Goal: Task Accomplishment & Management: Use online tool/utility

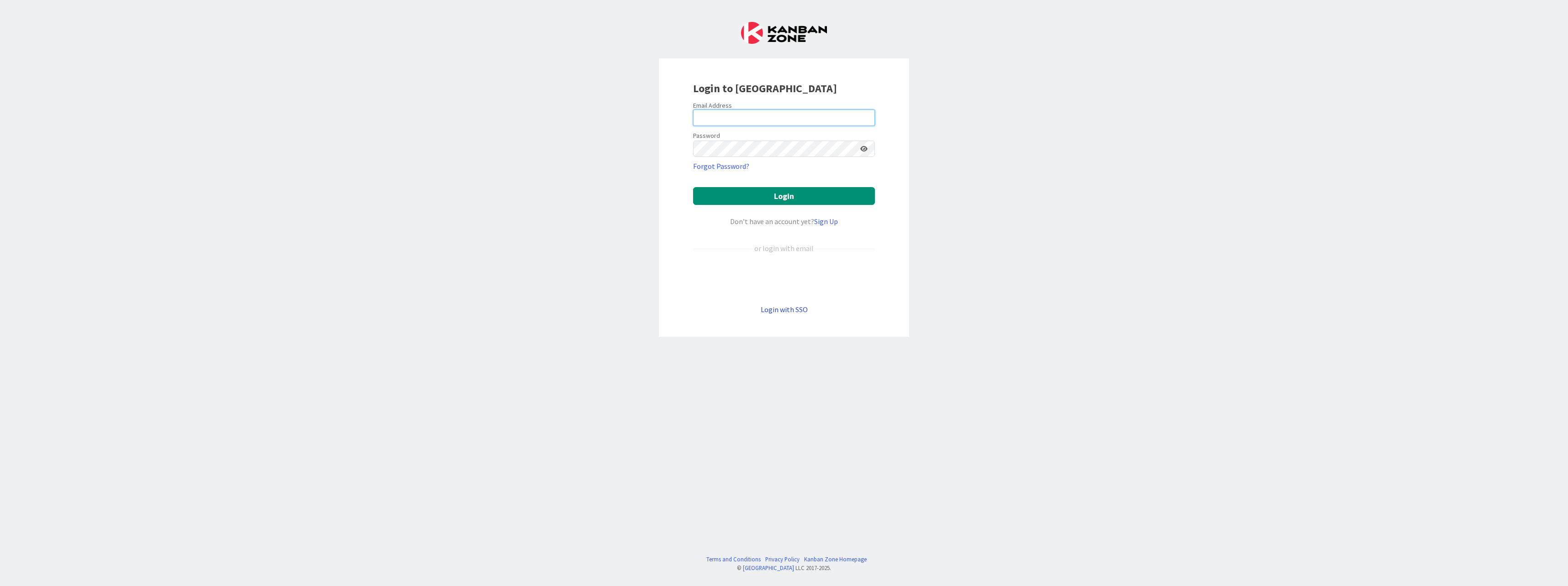
type input "[PERSON_NAME]"
click at [786, 314] on link "Login with SSO" at bounding box center [784, 310] width 47 height 10
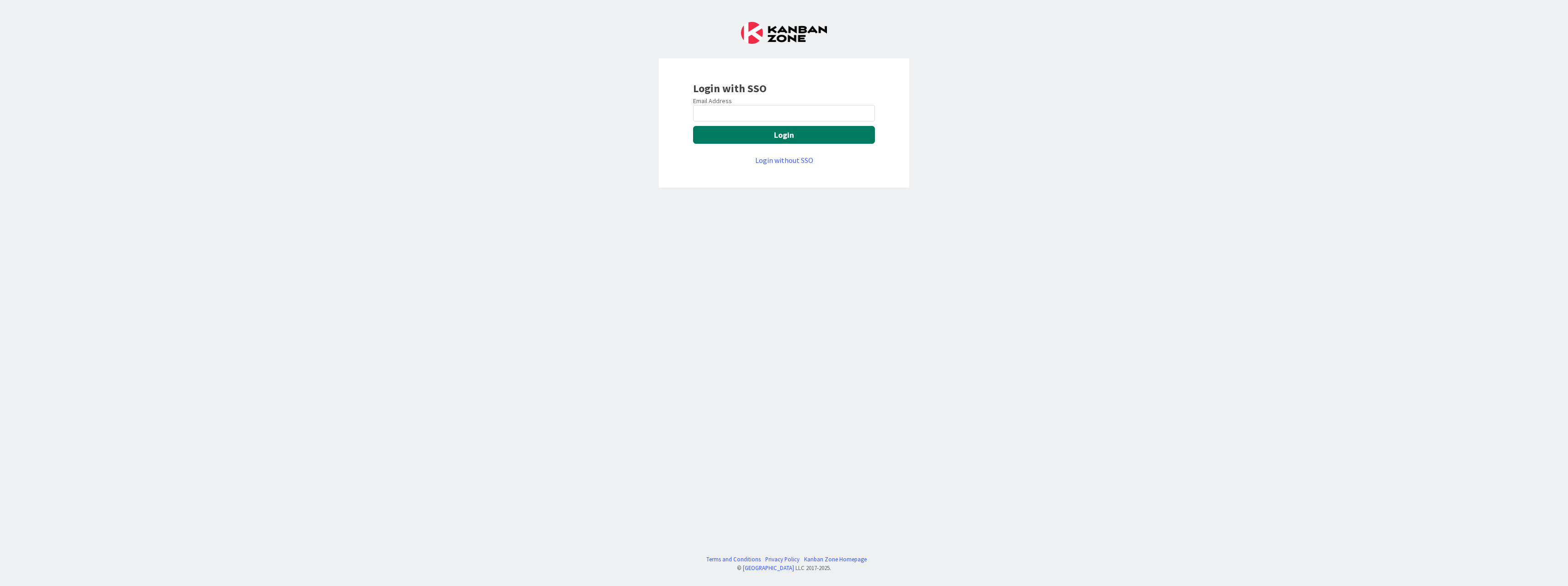
click at [777, 135] on button "Login" at bounding box center [784, 135] width 181 height 17
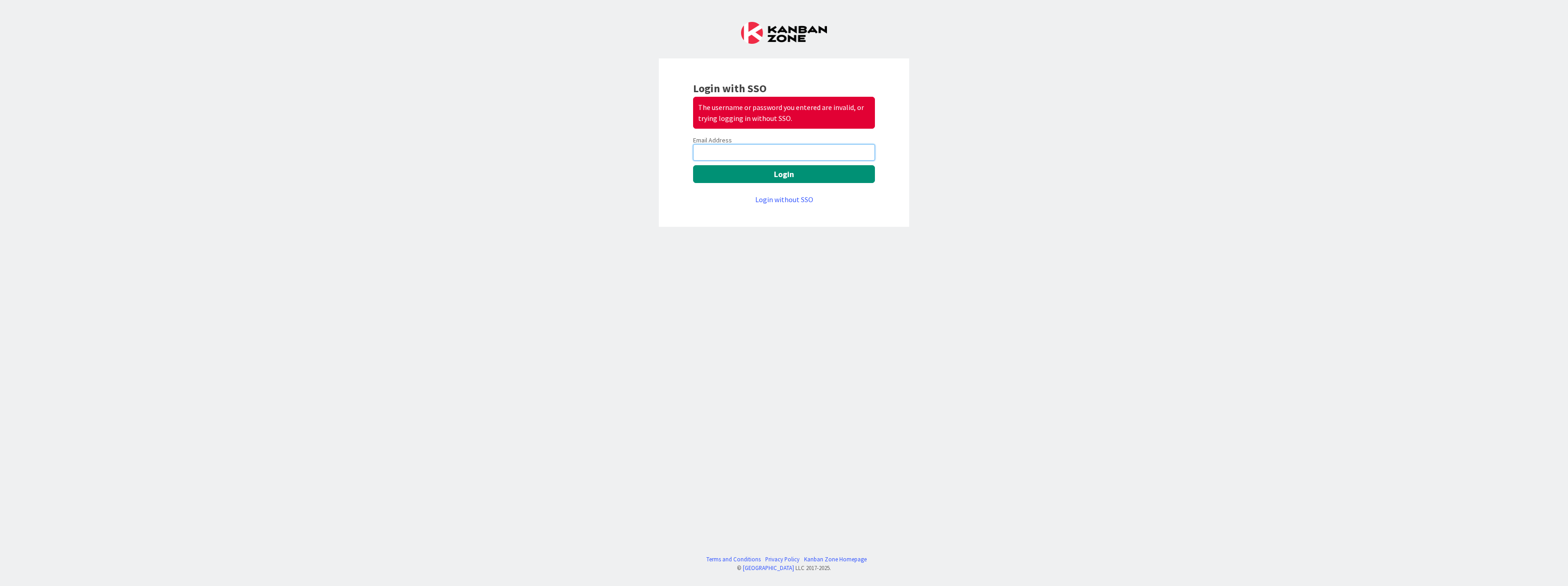
click at [766, 148] on input "email" at bounding box center [784, 152] width 181 height 17
type input "[PERSON_NAME][EMAIL_ADDRESS][PERSON_NAME][DOMAIN_NAME]"
click at [786, 166] on button "Login" at bounding box center [784, 174] width 181 height 17
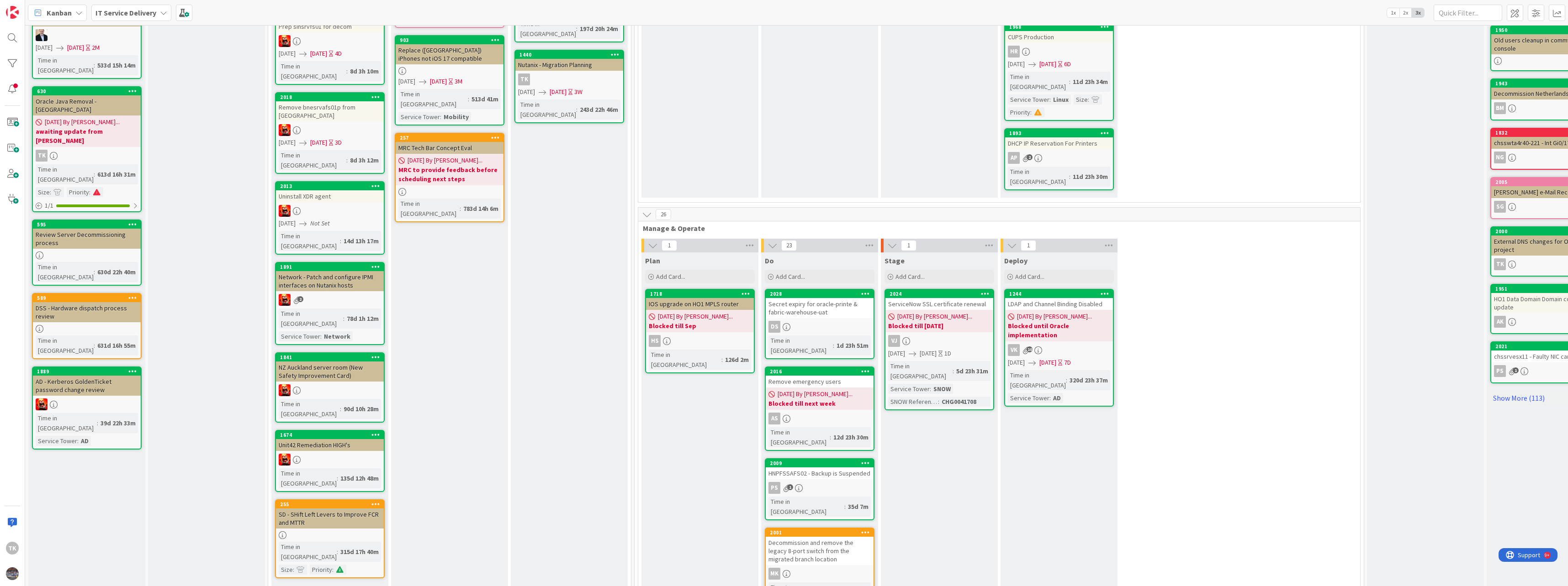
scroll to position [228, 0]
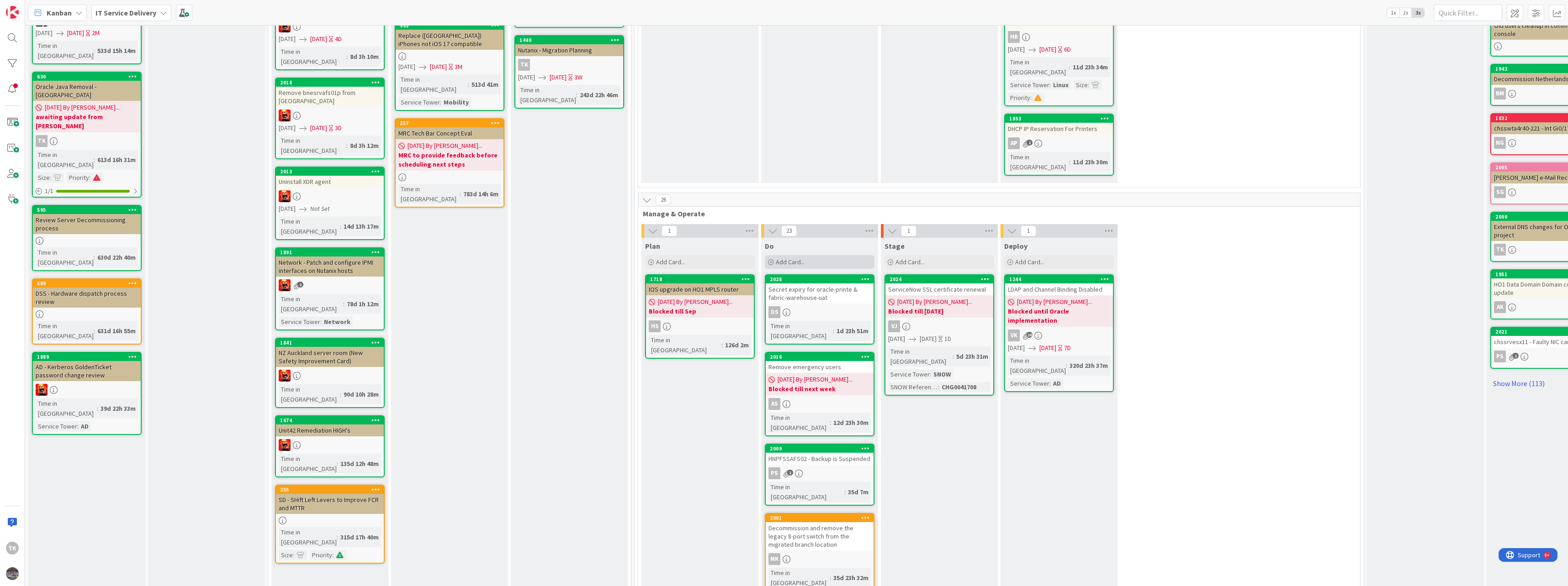
click at [811, 255] on div "Add Card..." at bounding box center [819, 261] width 109 height 13
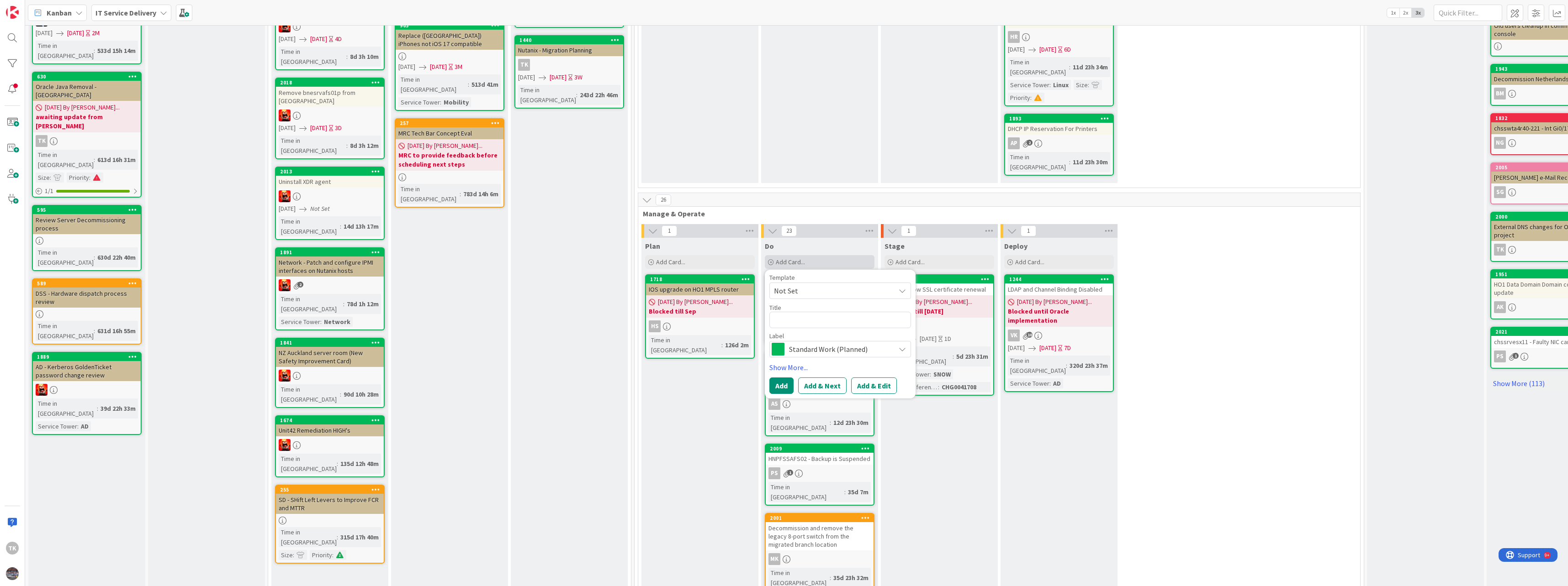
type textarea "x"
type textarea "B"
type textarea "x"
type textarea "Be"
type textarea "x"
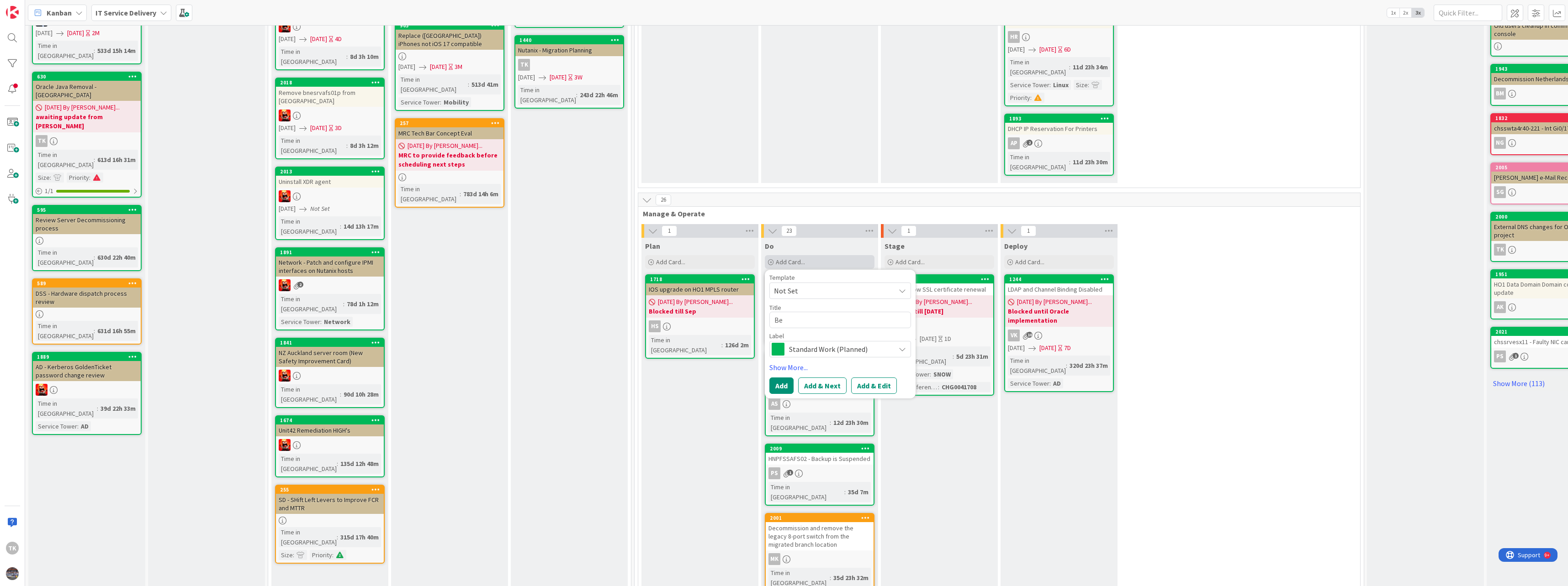
type textarea "Ben"
type textarea "x"
type textarea "Benic"
type textarea "x"
type textarea "Benici"
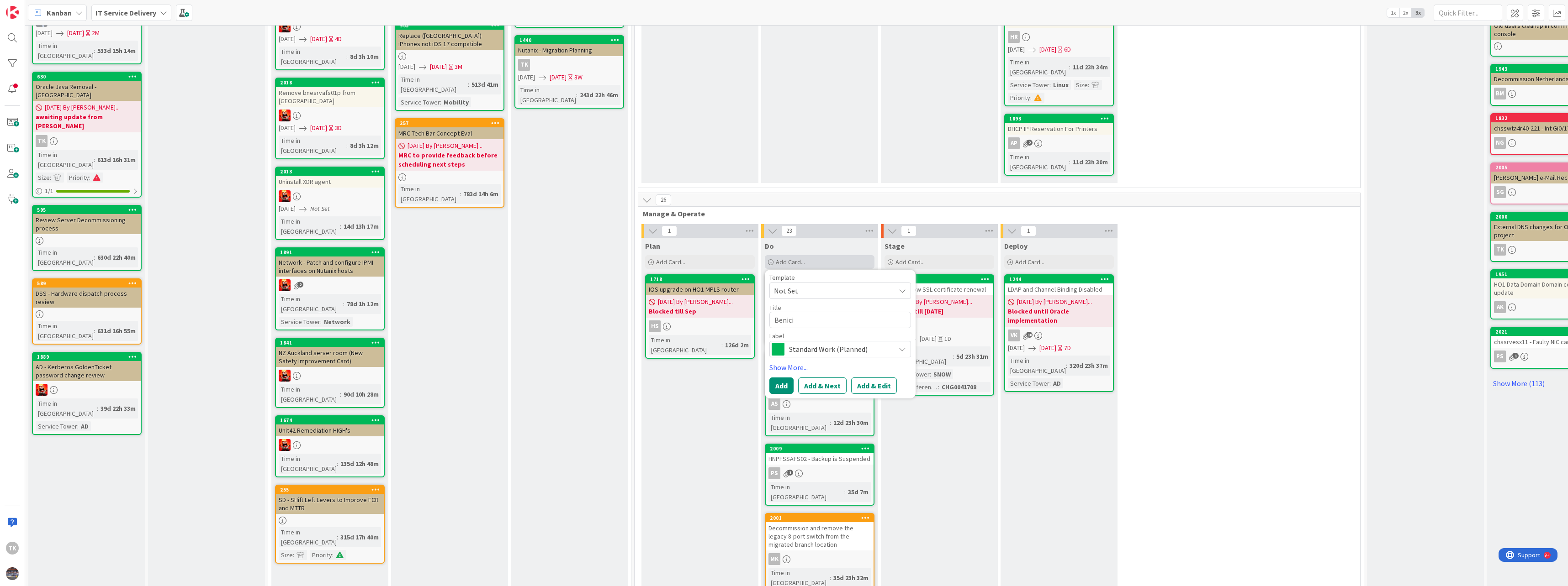
type textarea "x"
type textarea "Benicia"
type textarea "x"
type textarea "Benicia"
type textarea "x"
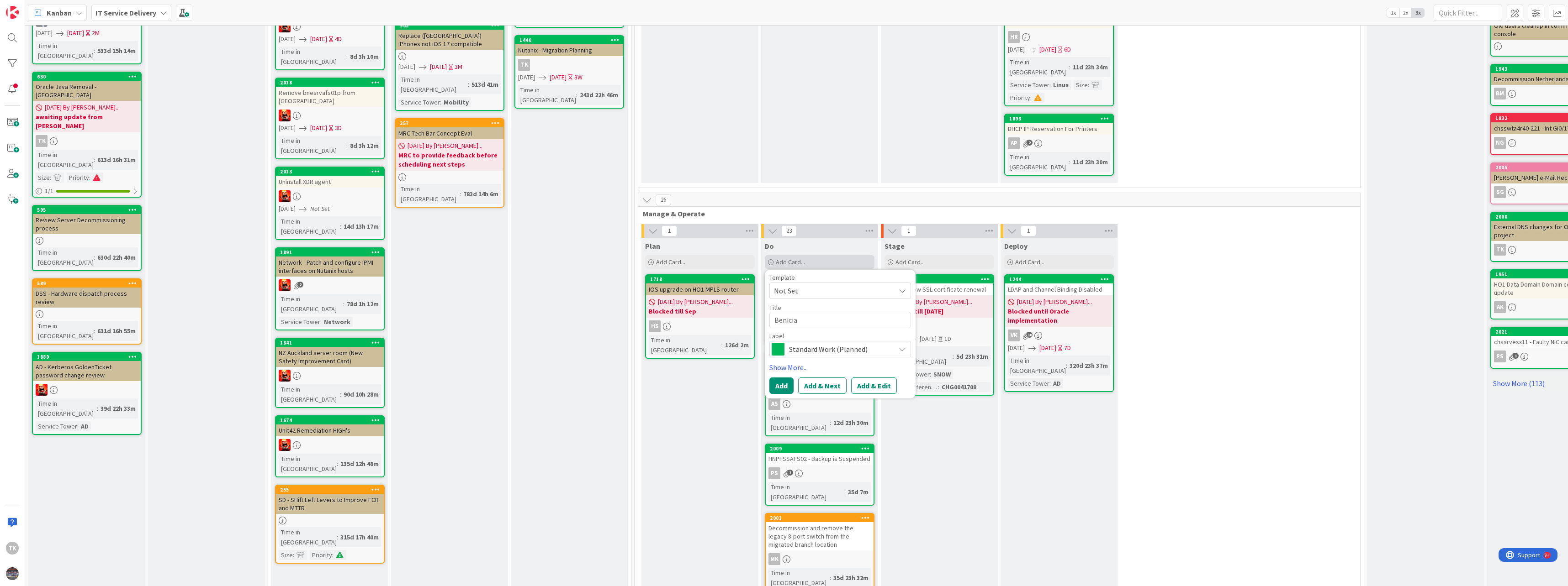
type textarea "Benicia e"
type textarea "x"
type textarea "Benicia el"
type textarea "x"
type textarea "Benicia ele"
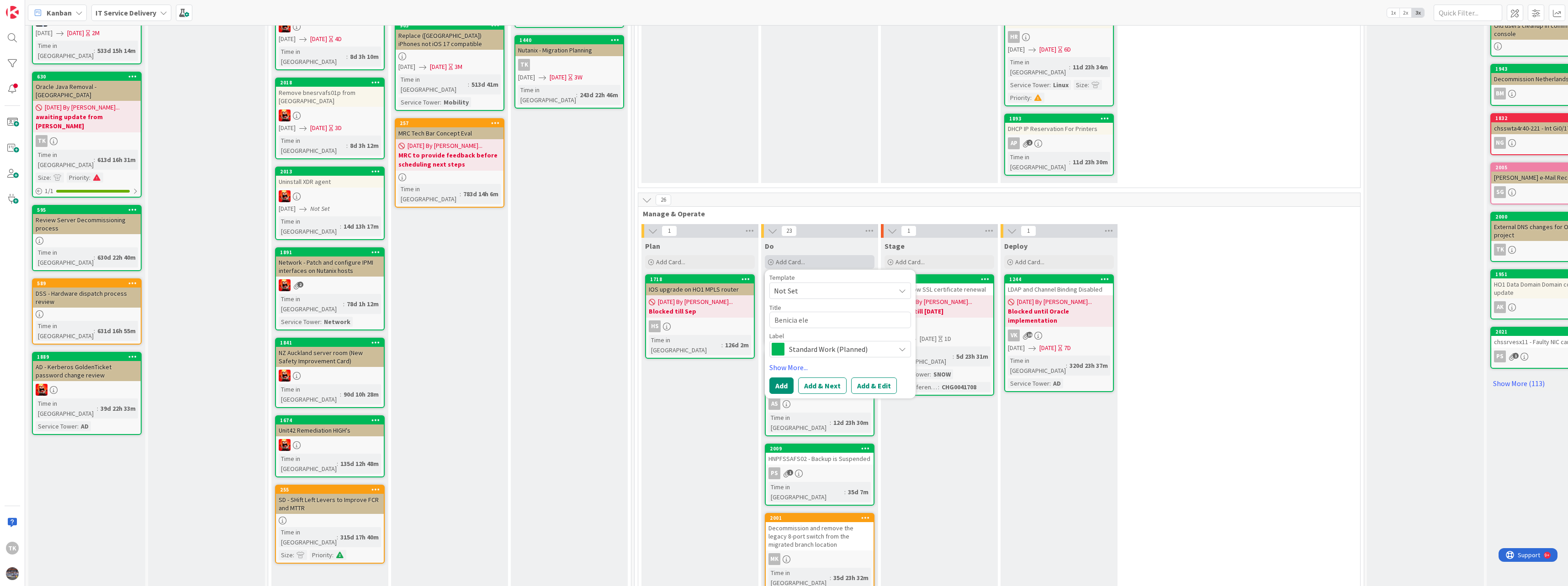
type textarea "x"
type textarea "Benicia eleb"
type textarea "x"
type textarea "Benicia eleba"
type textarea "x"
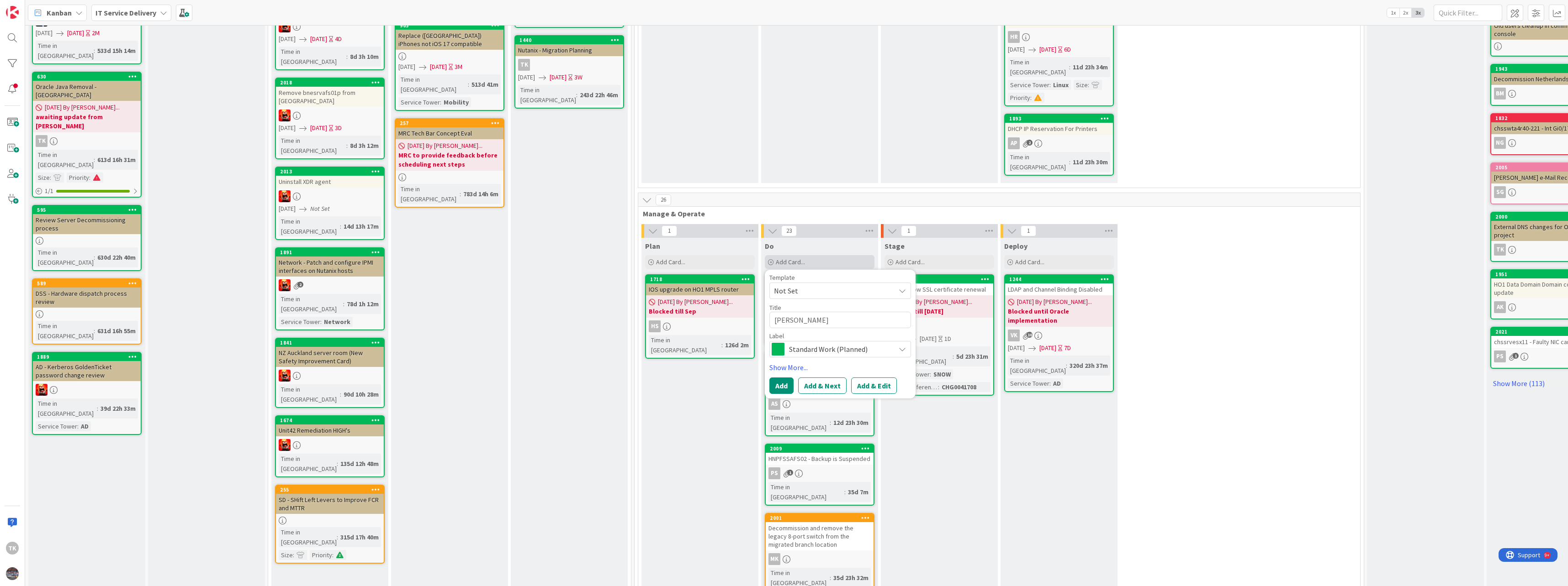
type textarea "Benicia eleb"
type textarea "x"
type textarea "Benicia ele"
type textarea "x"
type textarea "Benicia elev"
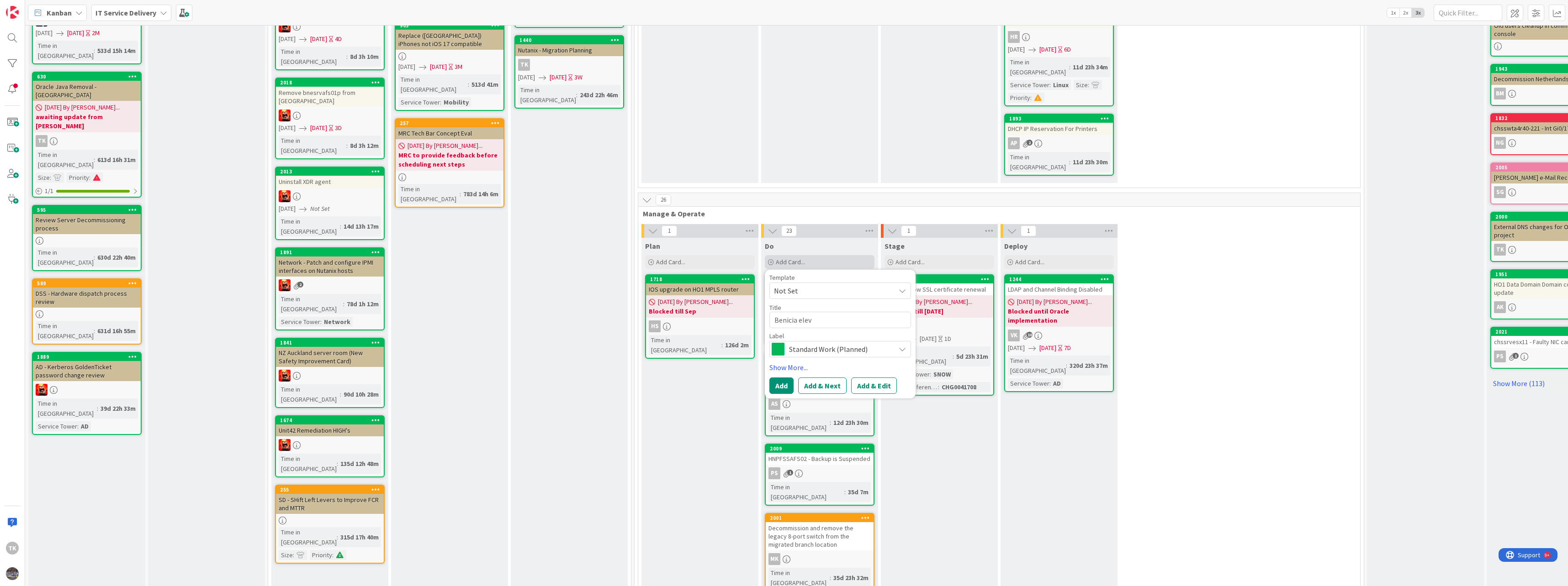
type textarea "x"
type textarea "Benicia eleva"
type textarea "x"
type textarea "Benicia elevat"
type textarea "x"
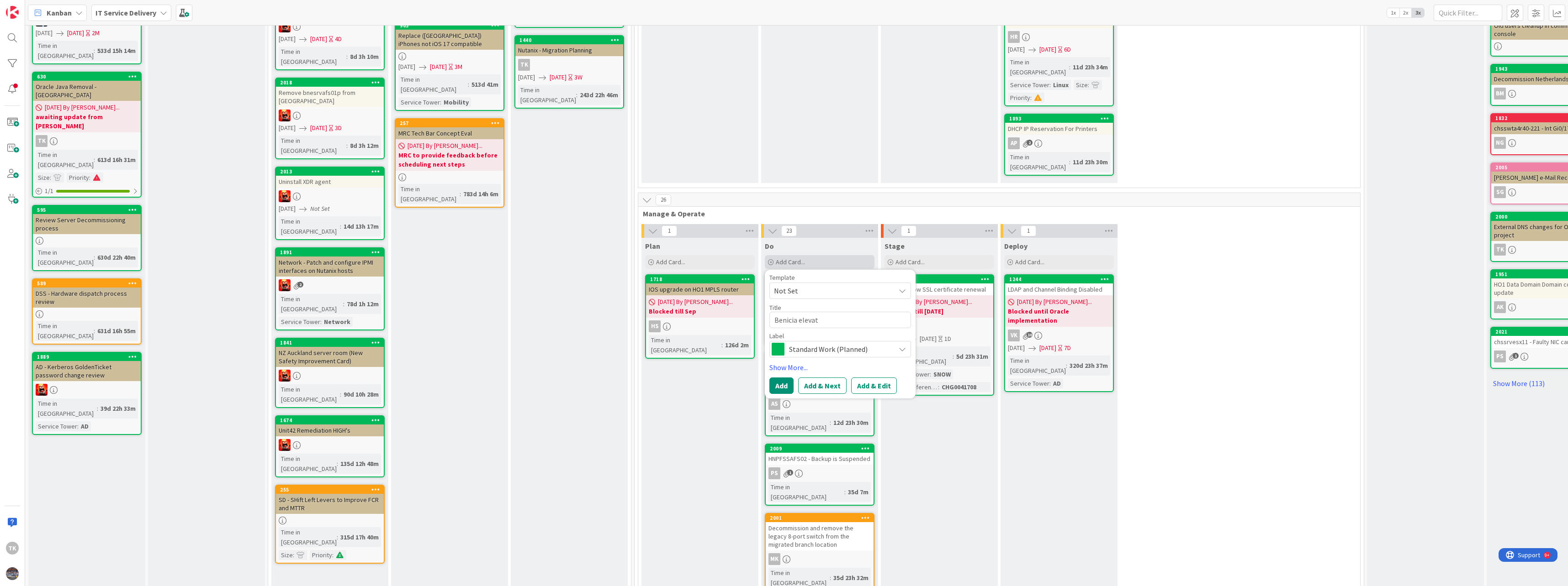
type textarea "Benicia elevato"
type textarea "x"
type textarea "Benicia elevator"
type textarea "x"
type textarea "Benicia elevator"
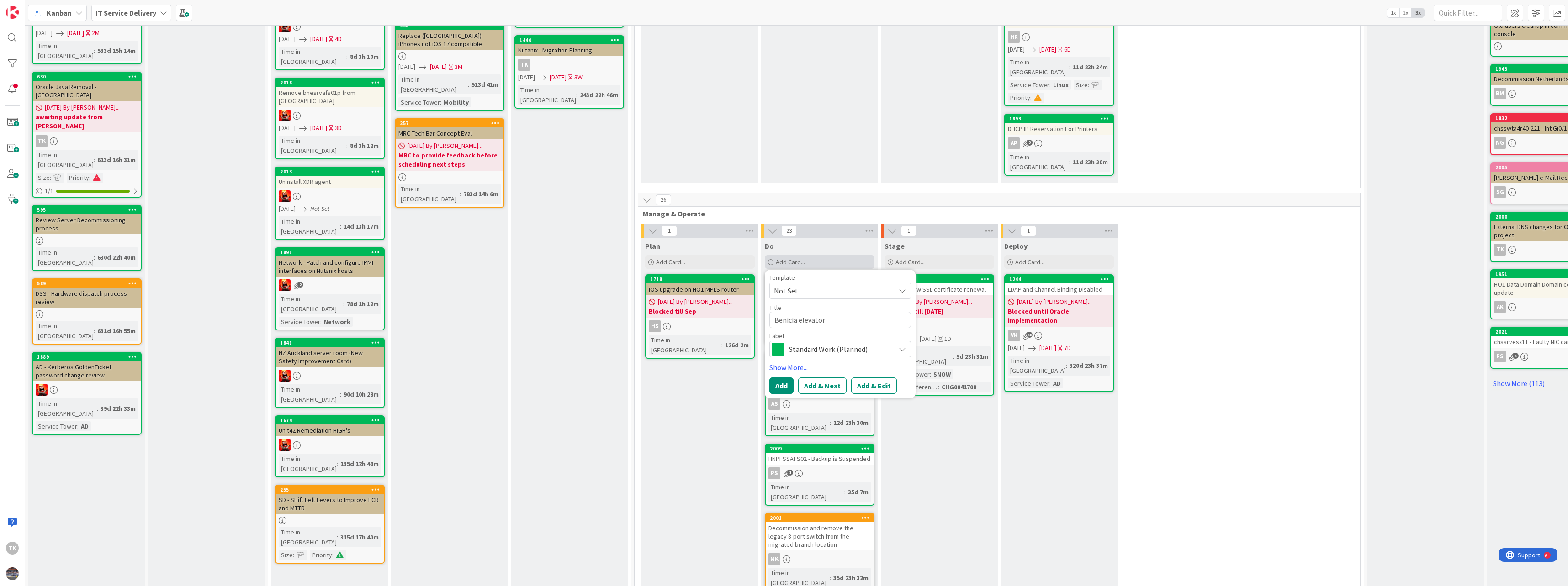
type textarea "x"
type textarea "Benicia elevator p"
type textarea "x"
type textarea "Benicia elevator ph"
type textarea "x"
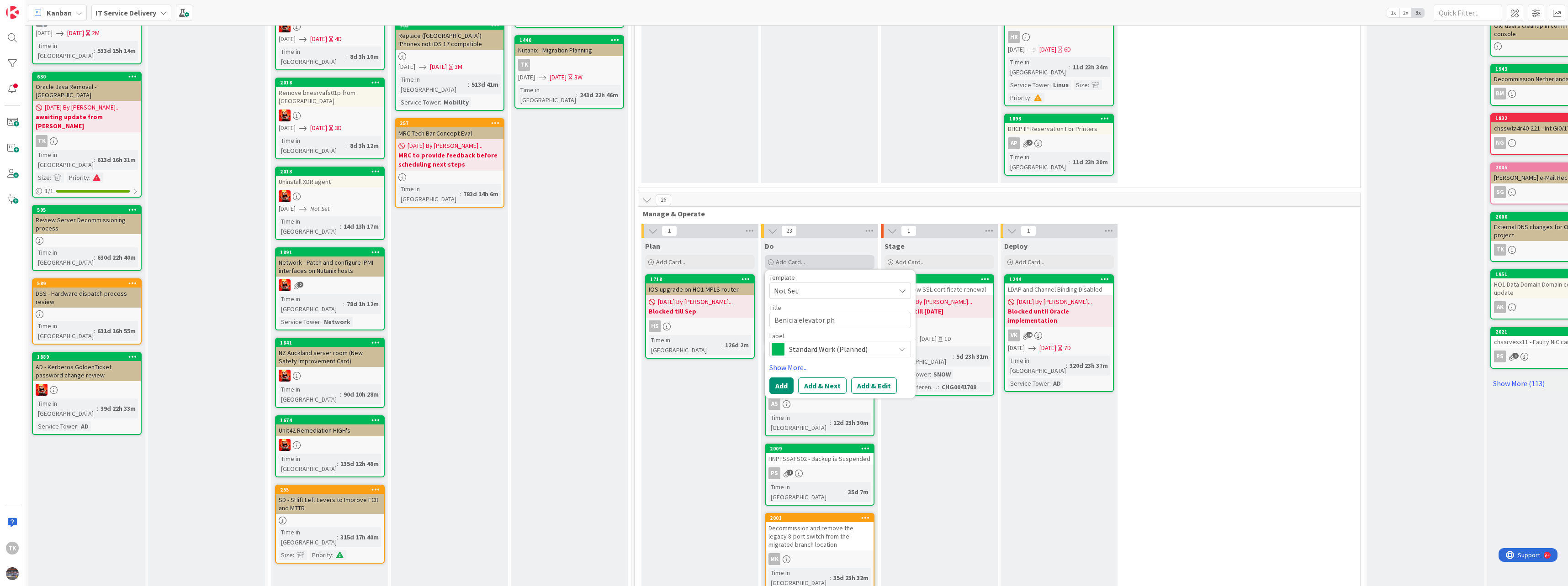
type textarea "Benicia elevator pho"
type textarea "x"
type textarea "Benicia elevator phon"
type textarea "x"
type textarea "Benicia elevator phone"
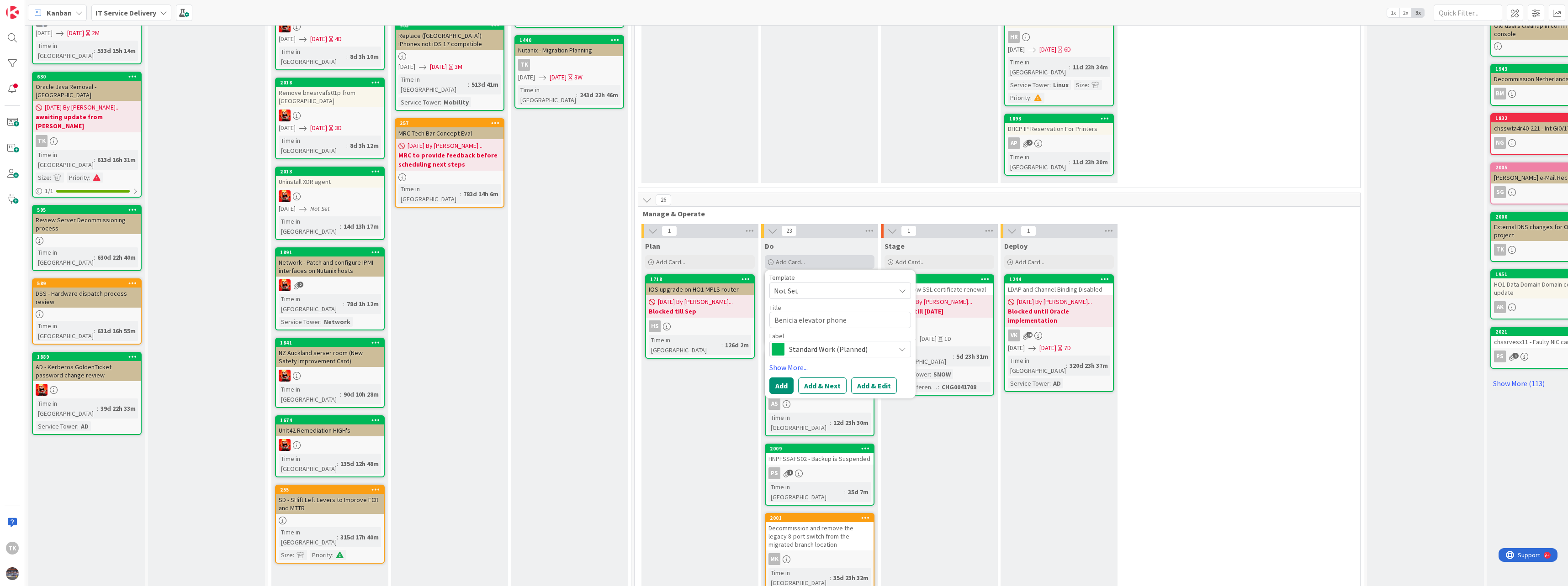
type textarea "x"
type textarea "Benicia elevator phone"
type textarea "x"
type textarea "Benicia elevator phone a"
type textarea "x"
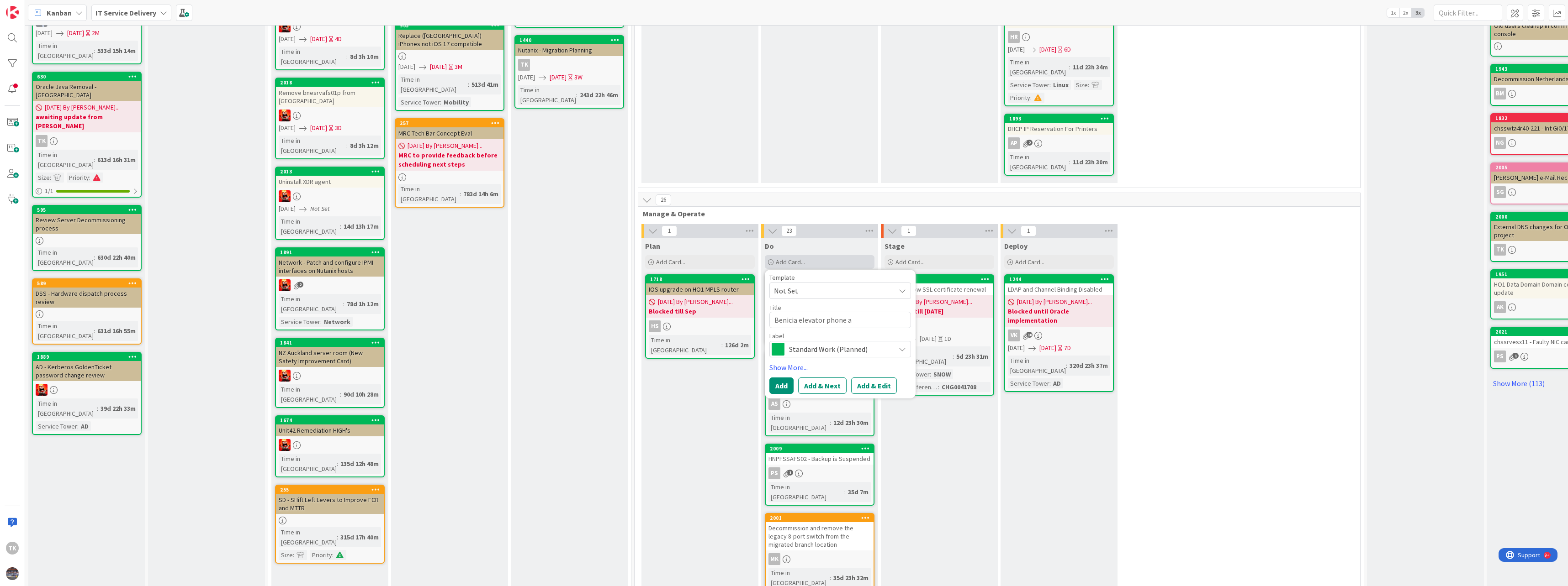
type textarea "Benicia elevator phone ad"
type textarea "x"
type textarea "Benicia elevator phone ada"
type textarea "x"
type textarea "Benicia elevator phone adap"
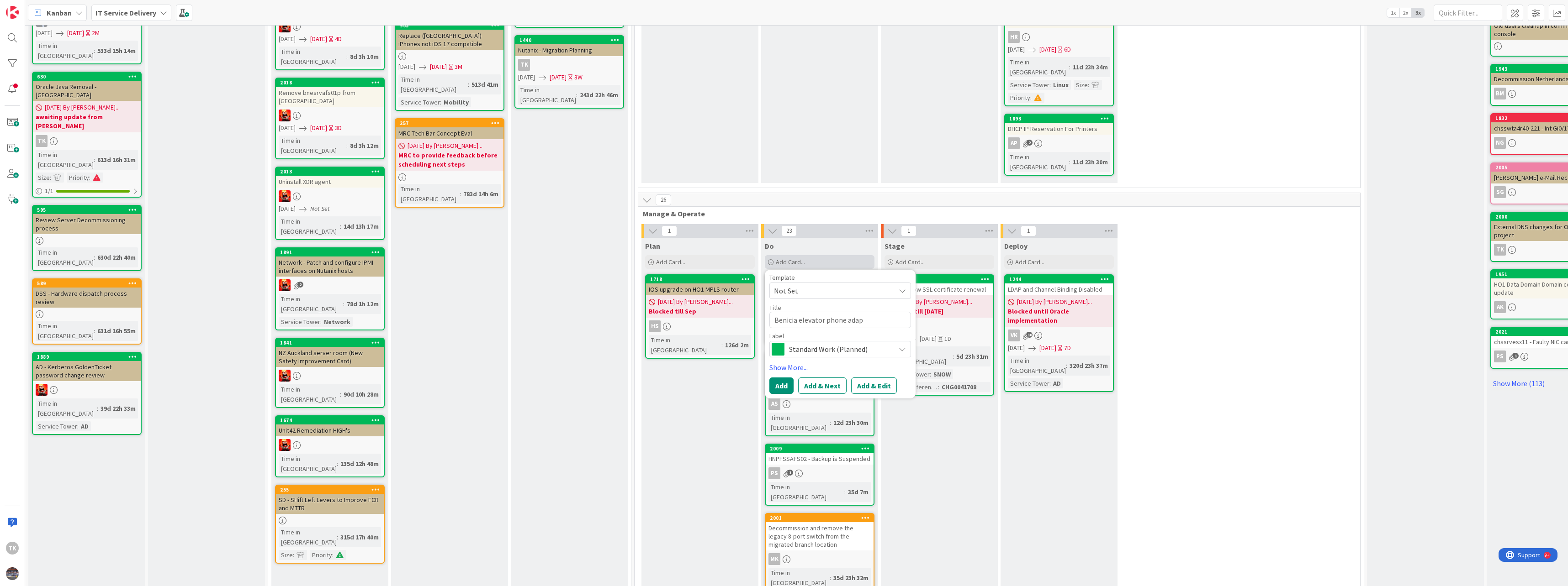
type textarea "x"
type textarea "Benicia elevator phone adapt"
type textarea "x"
type textarea "Benicia elevator phone adapte"
type textarea "x"
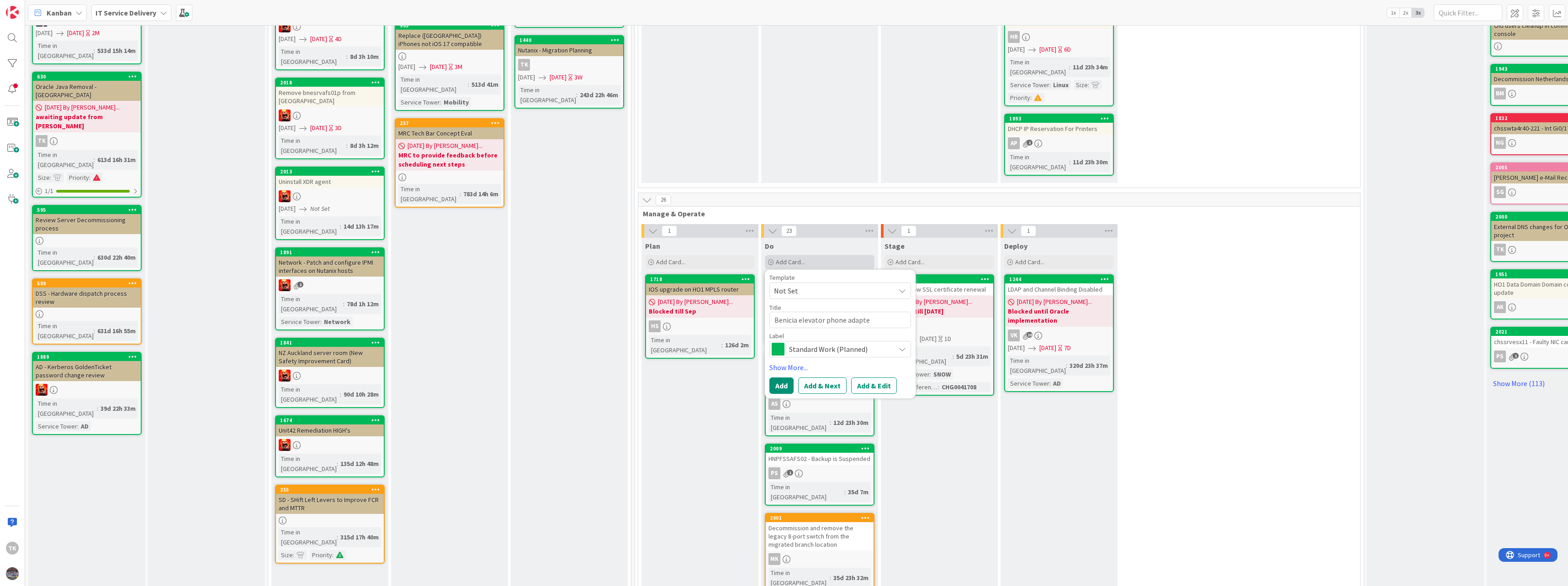
type textarea "Benicia elevator phone adapter"
type textarea "x"
type textarea "Benicia elevator phone adapter"
type textarea "x"
type textarea "Benicia elevator phone adapter i"
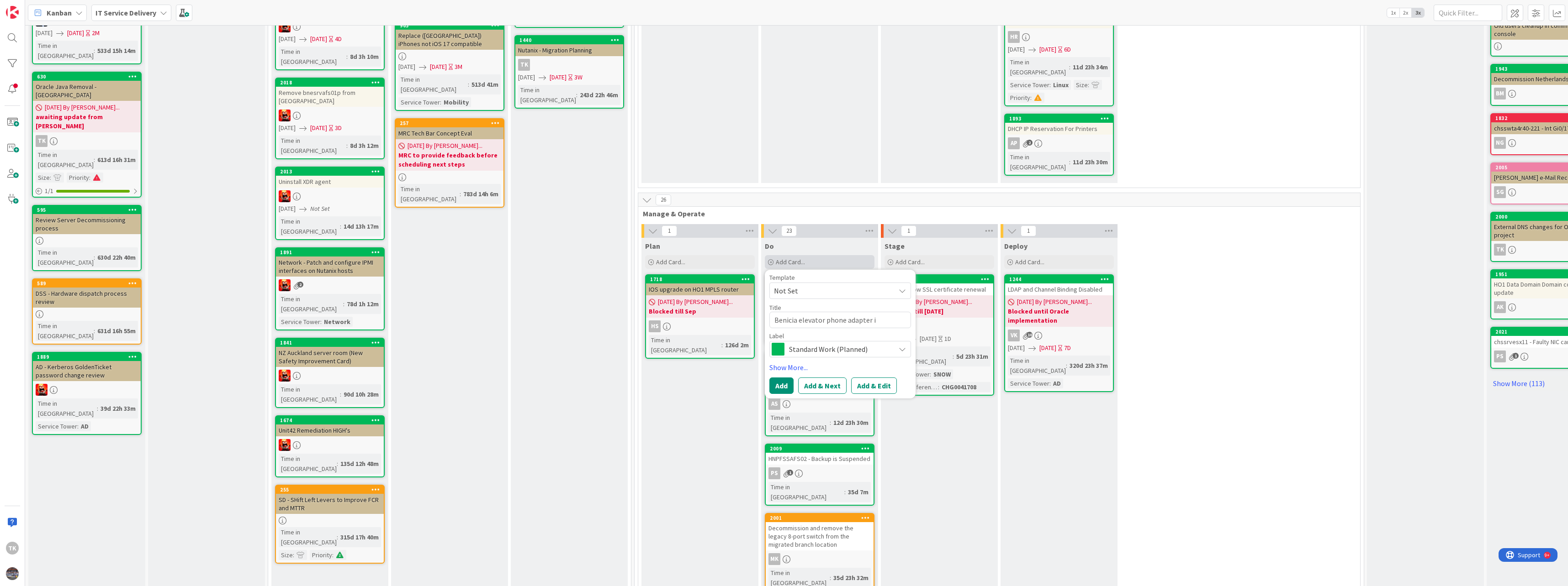
type textarea "x"
type textarea "Benicia elevator phone adapter in"
type textarea "x"
type textarea "Benicia elevator phone adapter ins"
type textarea "x"
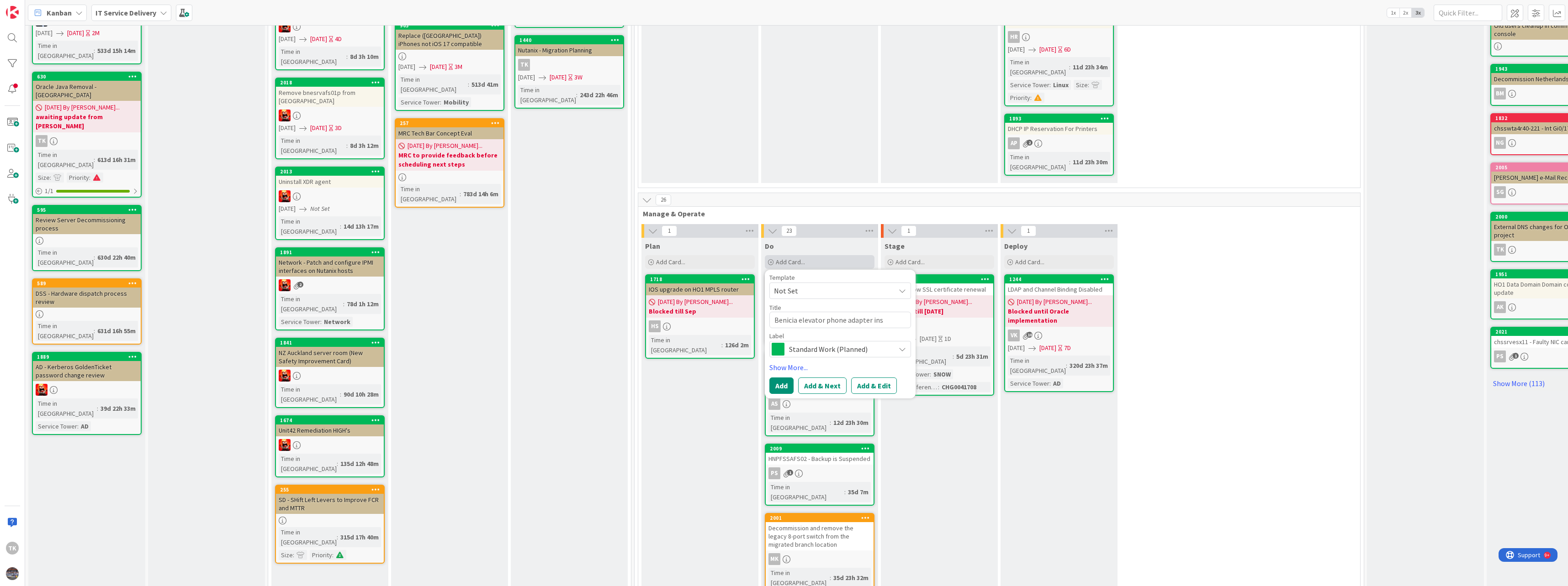
type textarea "Benicia elevator phone adapter inst"
type textarea "x"
type textarea "Benicia elevator phone adapter insta"
type textarea "x"
type textarea "Benicia elevator phone adapter instal"
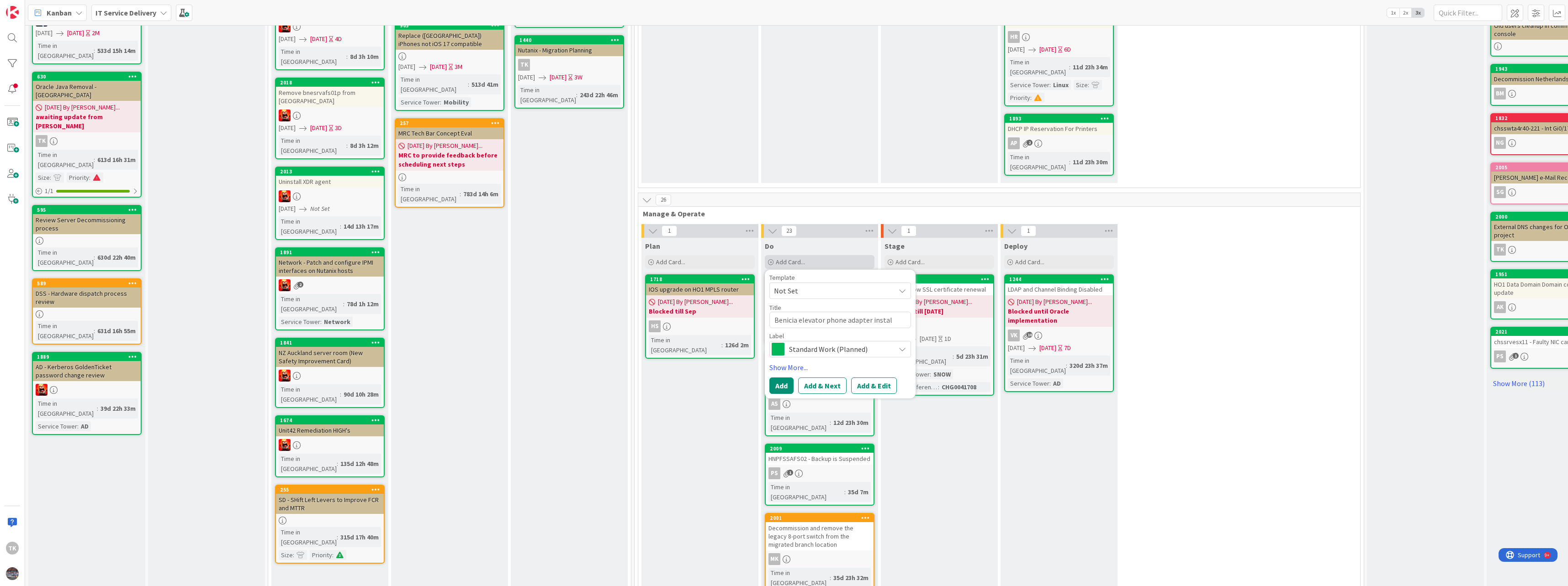
type textarea "x"
type textarea "Benicia elevator phone adapter install"
type textarea "x"
type textarea "Benicia elevator phone adapter installt"
type textarea "x"
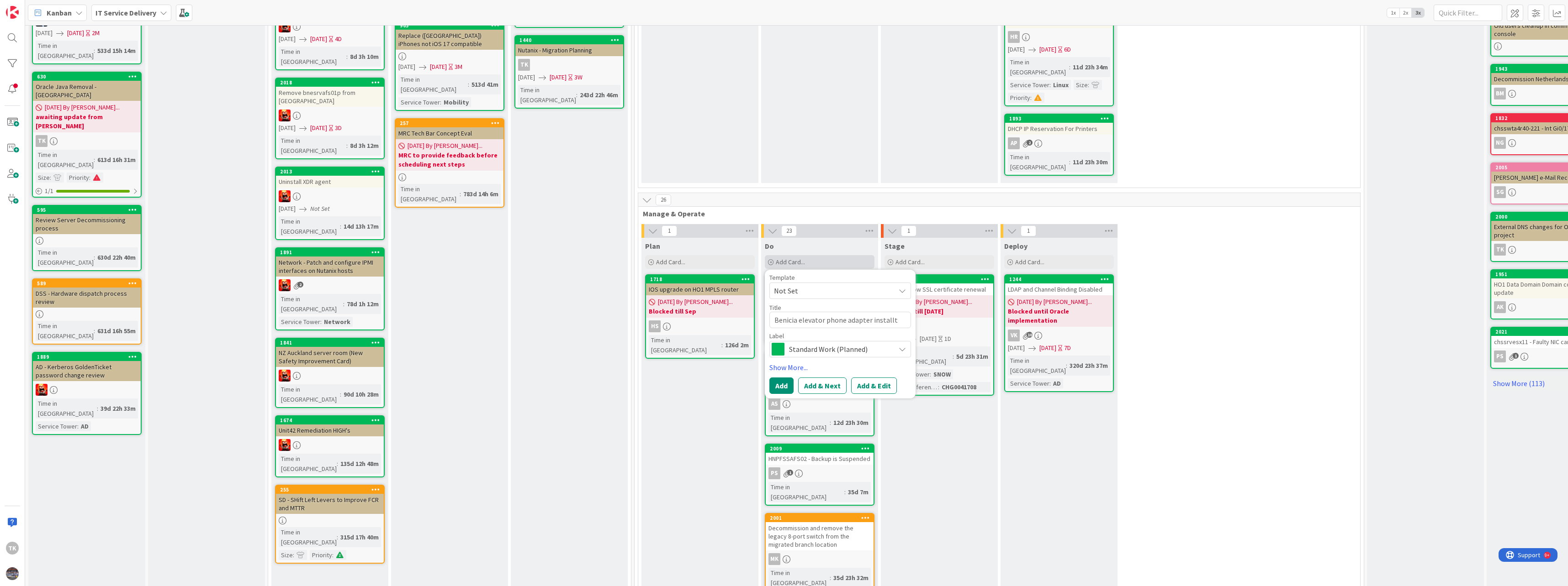
type textarea "Benicia elevator phone adapter installta"
type textarea "x"
type textarea "Benicia elevator phone adapter installt"
type textarea "x"
type textarea "Benicia elevator phone adapter install"
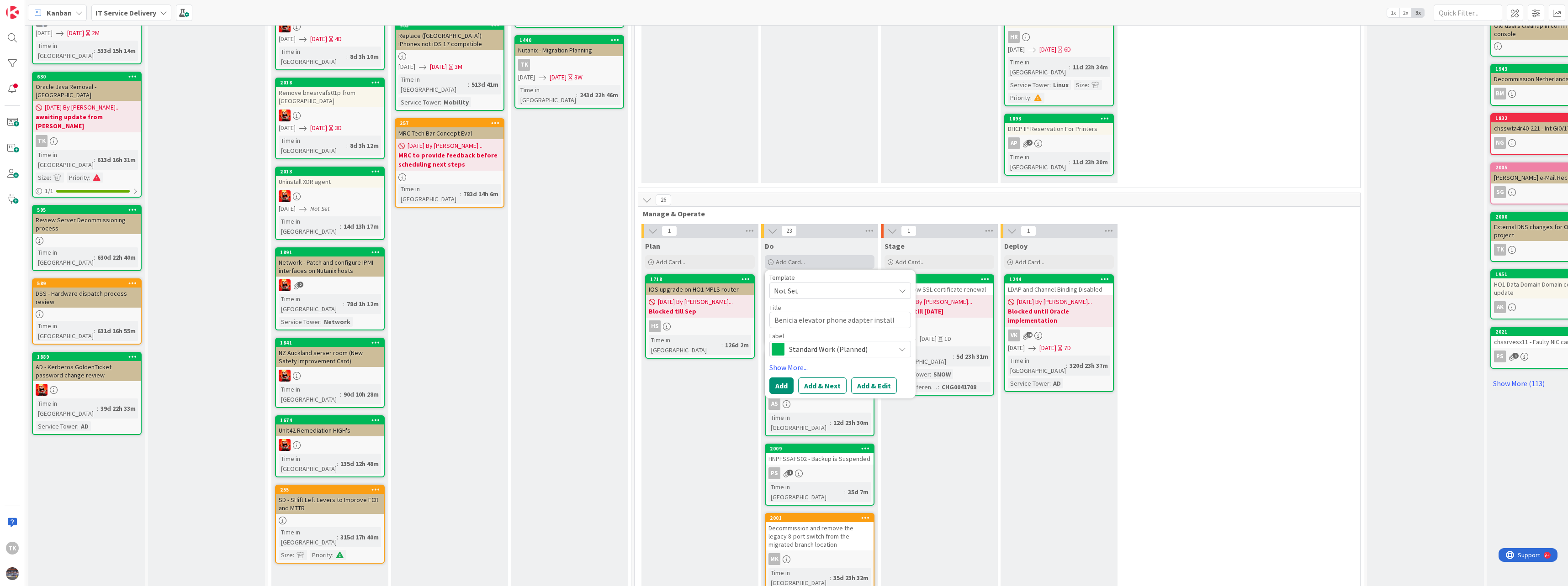
type textarea "x"
type textarea "Benicia elevator phone adapter installa"
type textarea "x"
type textarea "Benicia elevator phone adapter installat"
type textarea "x"
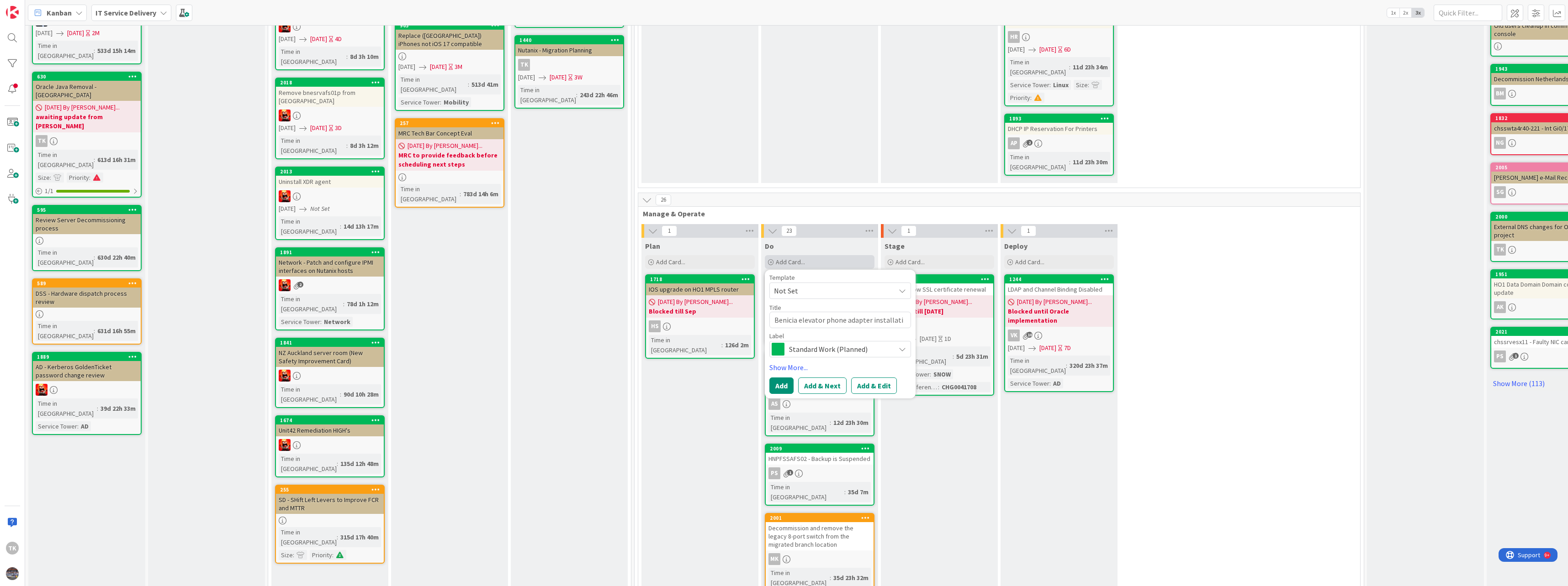
type textarea "Benicia elevator phone adapter installatio"
type textarea "x"
type textarea "Benicia elevator phone adapter installation"
click at [878, 378] on button "Add & Edit" at bounding box center [874, 386] width 46 height 17
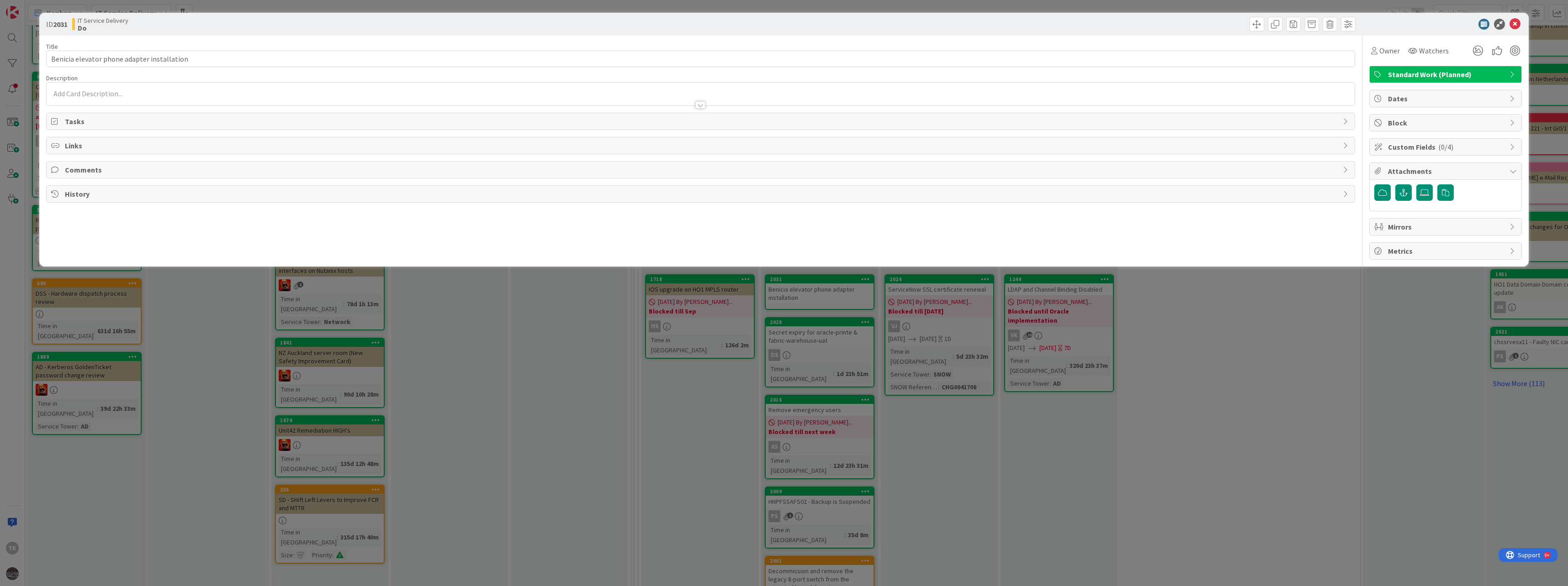
click at [166, 89] on div at bounding box center [700, 93] width 1308 height 23
click at [184, 115] on div at bounding box center [700, 120] width 1308 height 10
click at [183, 93] on p at bounding box center [700, 93] width 1299 height 10
click at [157, 109] on p at bounding box center [700, 110] width 1299 height 10
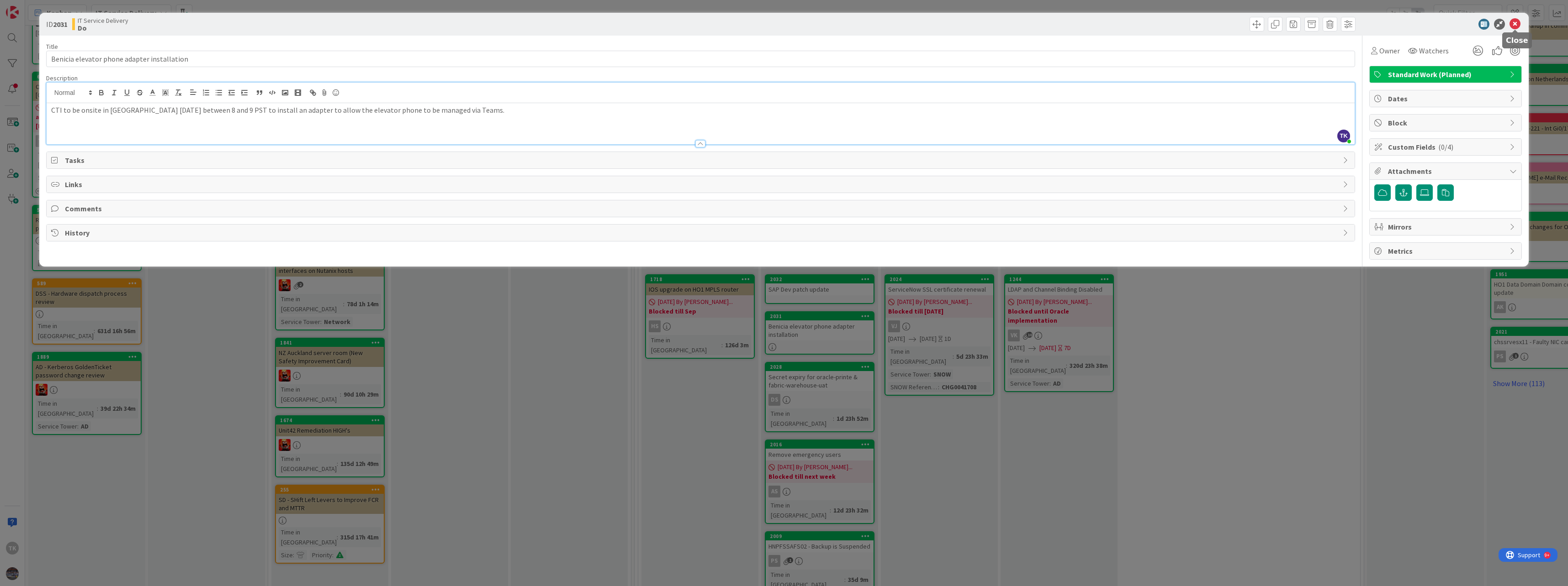
click at [1520, 25] on icon at bounding box center [1515, 25] width 11 height 11
